Goal: Transaction & Acquisition: Purchase product/service

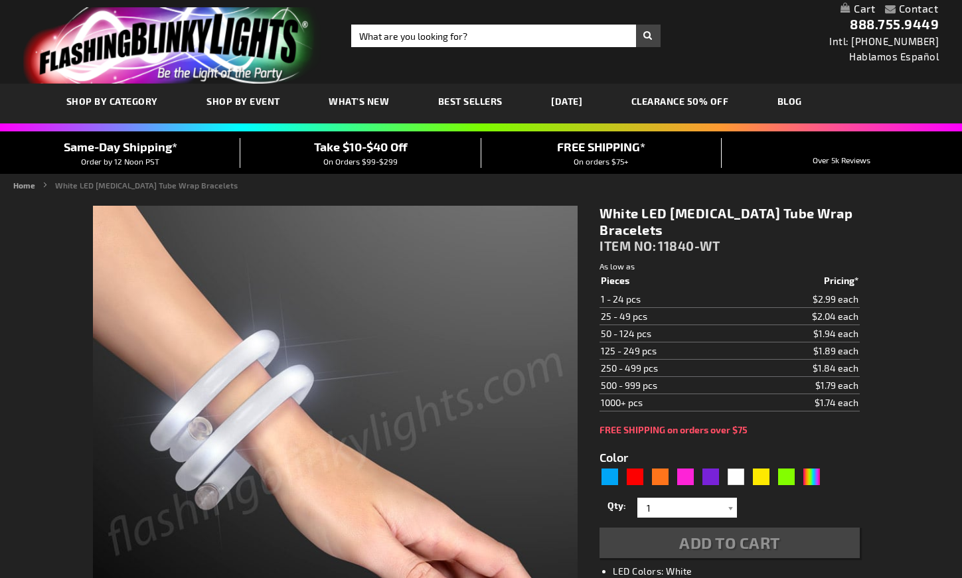
type input "5646"
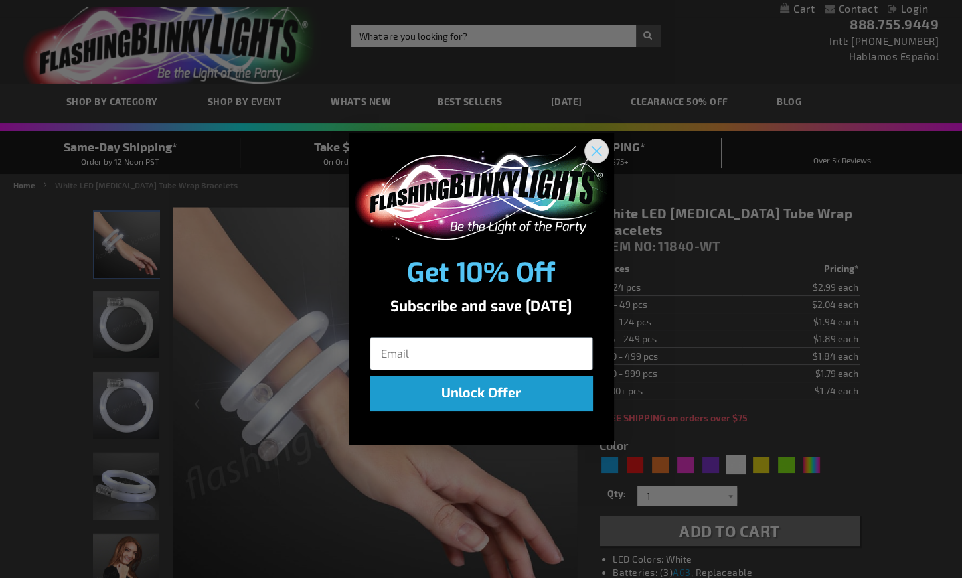
click at [588, 148] on circle "Close dialog" at bounding box center [596, 151] width 22 height 22
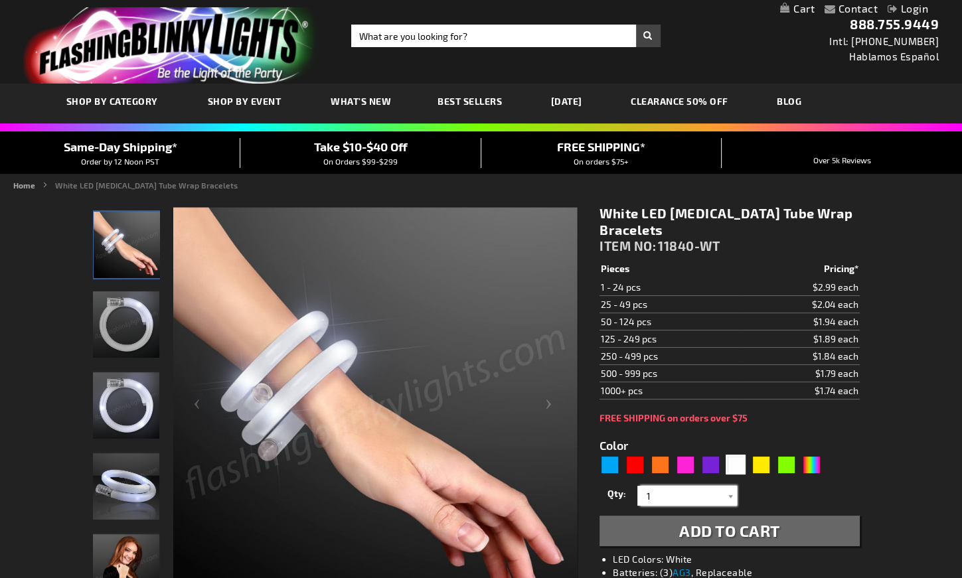
click at [649, 491] on input "1" at bounding box center [689, 496] width 96 height 20
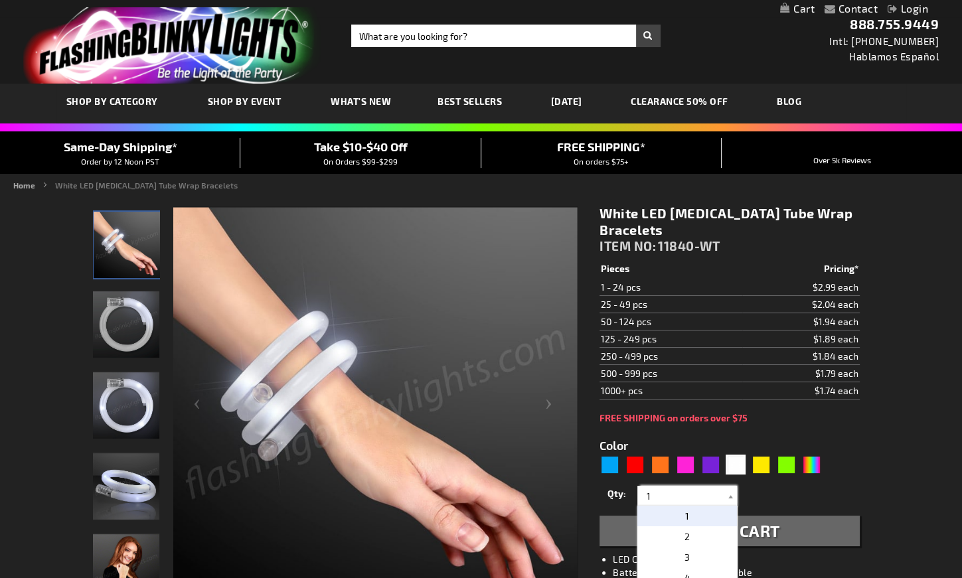
drag, startPoint x: 656, startPoint y: 492, endPoint x: 630, endPoint y: 501, distance: 27.5
click at [630, 501] on div "Qty 1 2 3 4 5 6 7 8 9 10 11 12 13 14 15 16 17 18 19 20 21 22 23 24 25 50 75" at bounding box center [730, 496] width 260 height 27
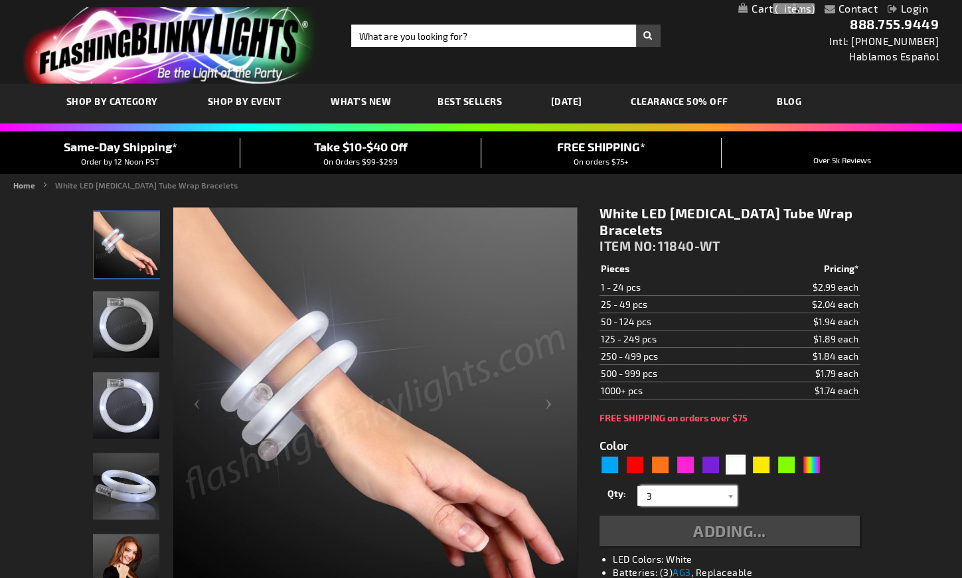
click at [674, 499] on input "3" at bounding box center [689, 496] width 96 height 20
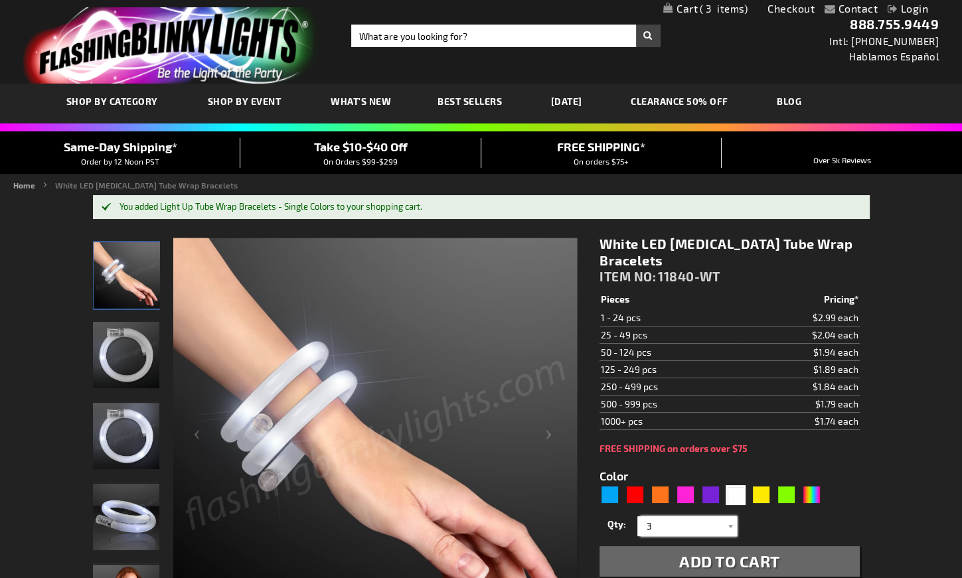
type input "3"
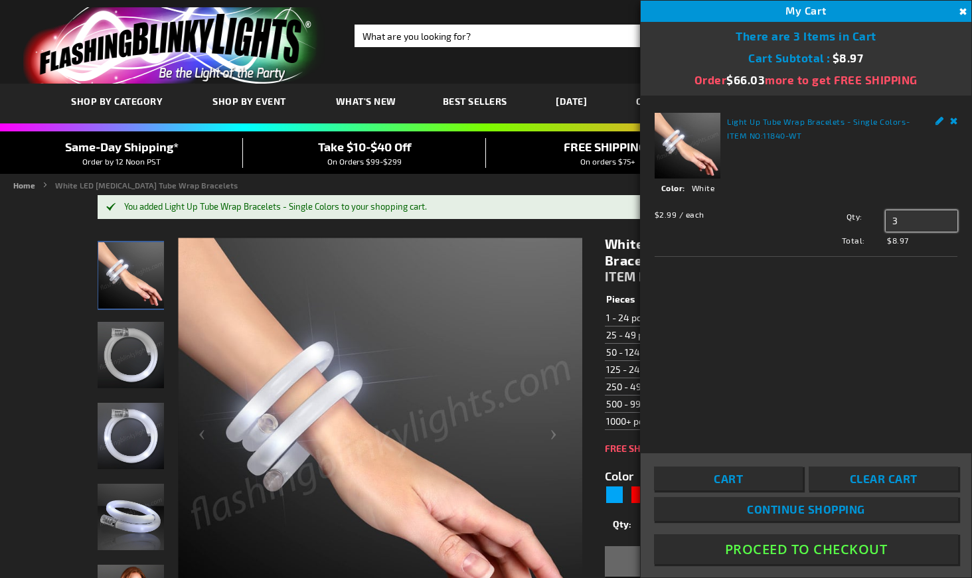
click at [906, 217] on input "3" at bounding box center [922, 221] width 72 height 21
type input "30"
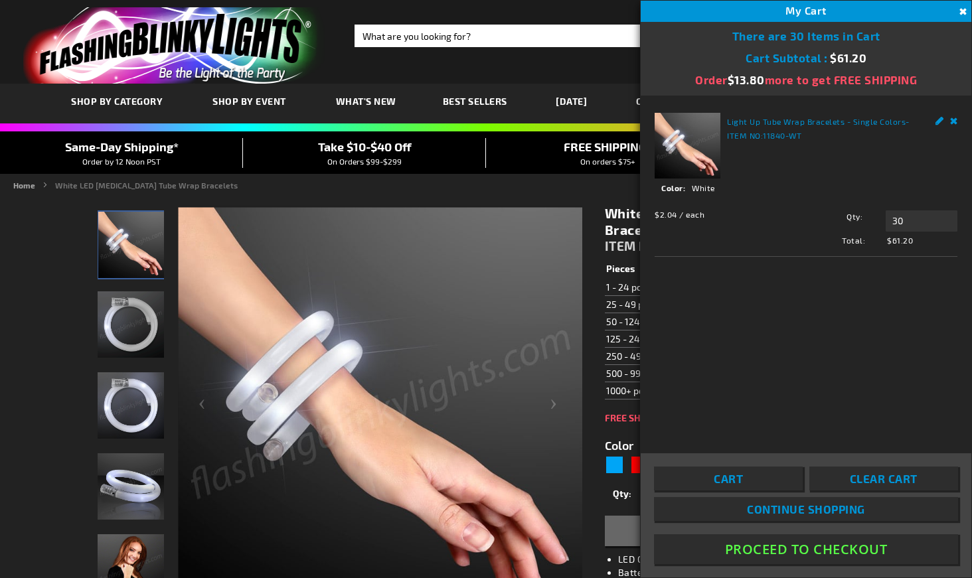
click at [595, 191] on div "Home White LED [MEDICAL_DATA] Tube Wrap Bracelets" at bounding box center [486, 187] width 972 height 16
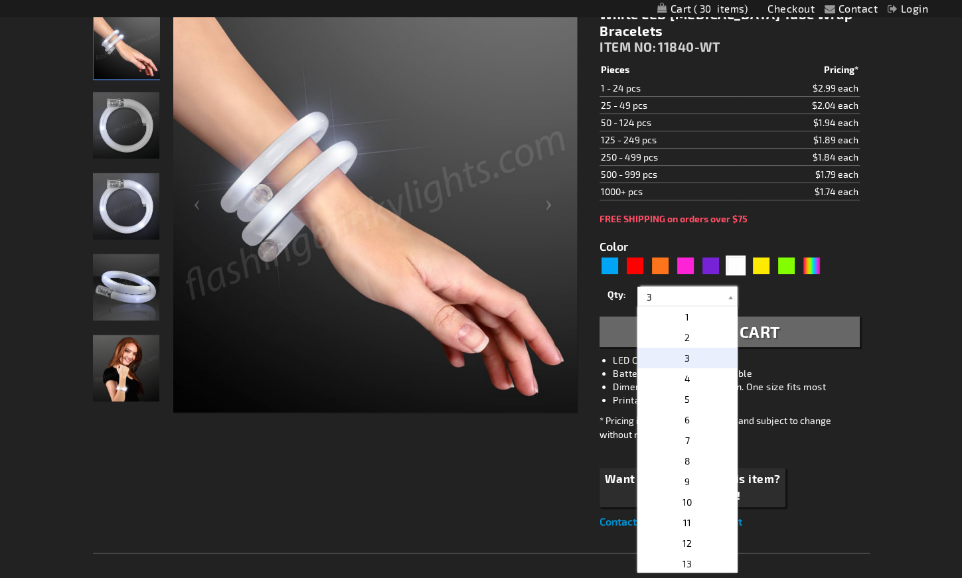
scroll to position [266, 0]
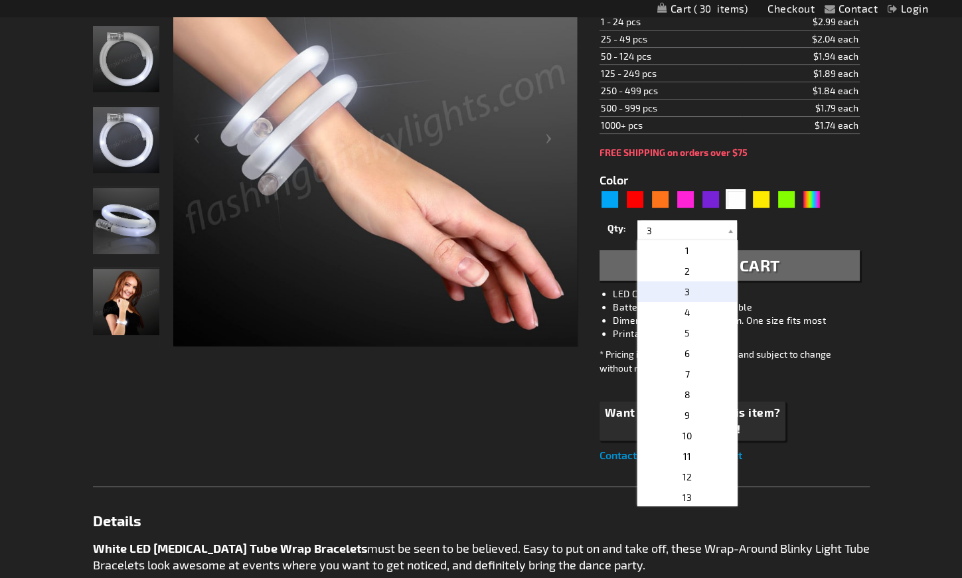
click at [890, 330] on div "Contact Compare Products Checkout Login Skip to Content My Cart 30 30 items My …" at bounding box center [481, 407] width 962 height 1347
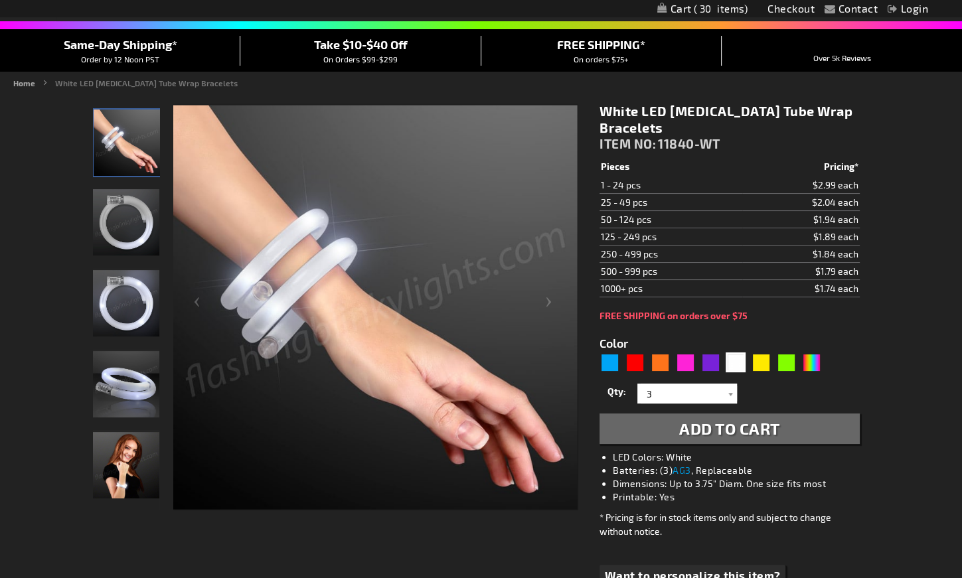
scroll to position [66, 0]
